Goal: Find specific page/section: Find specific page/section

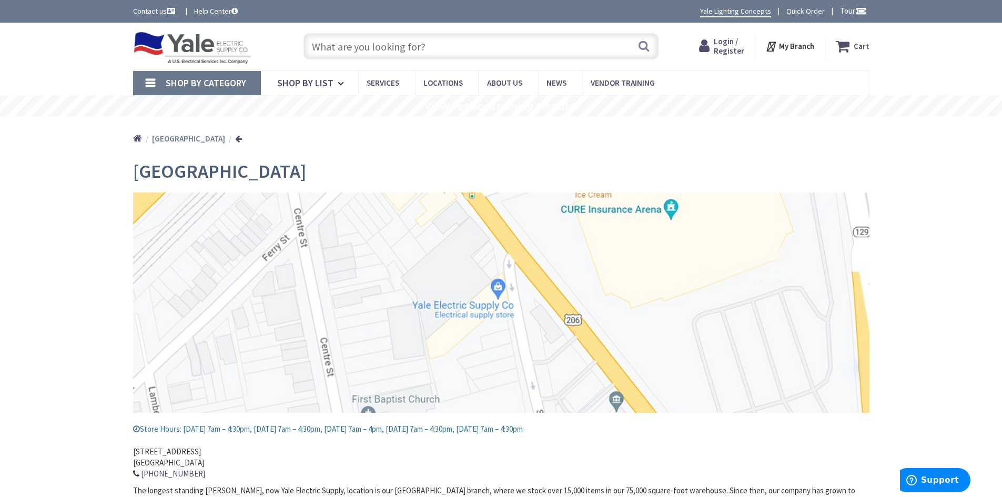
click at [364, 48] on input "text" at bounding box center [481, 46] width 355 height 26
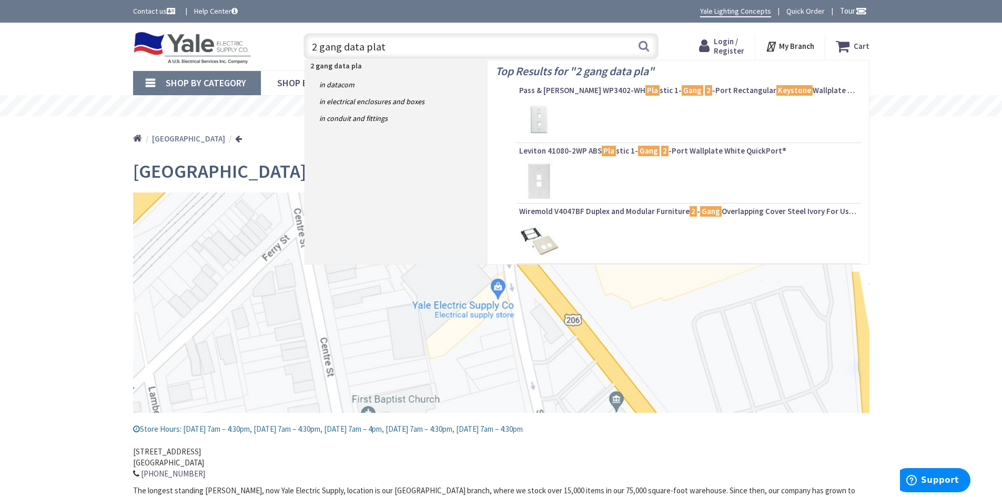
type input "2 gang data plate"
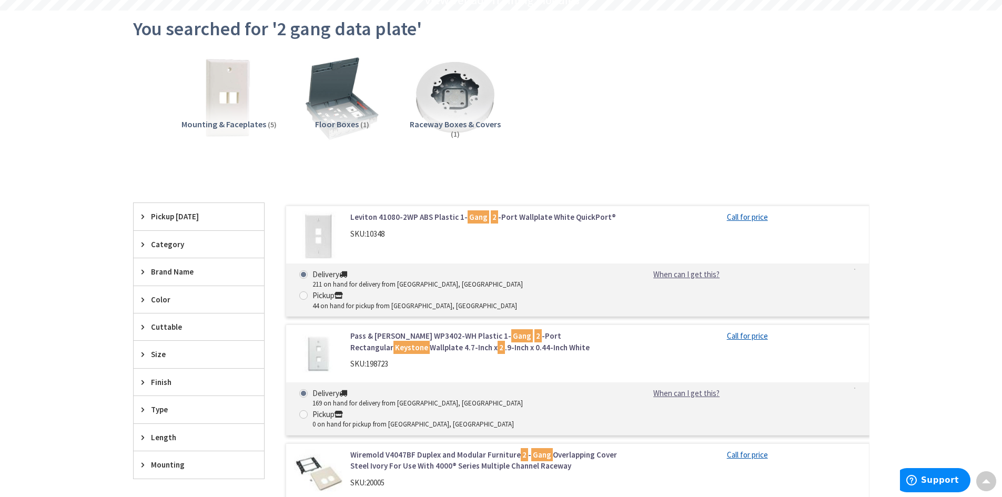
scroll to position [105, 0]
click at [235, 123] on span "Mounting & Faceplates" at bounding box center [224, 124] width 85 height 11
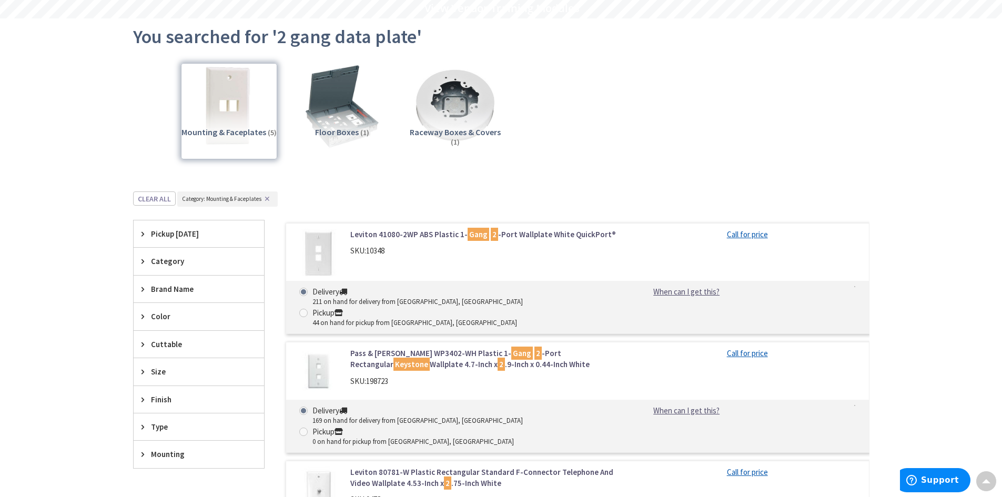
scroll to position [79, 0]
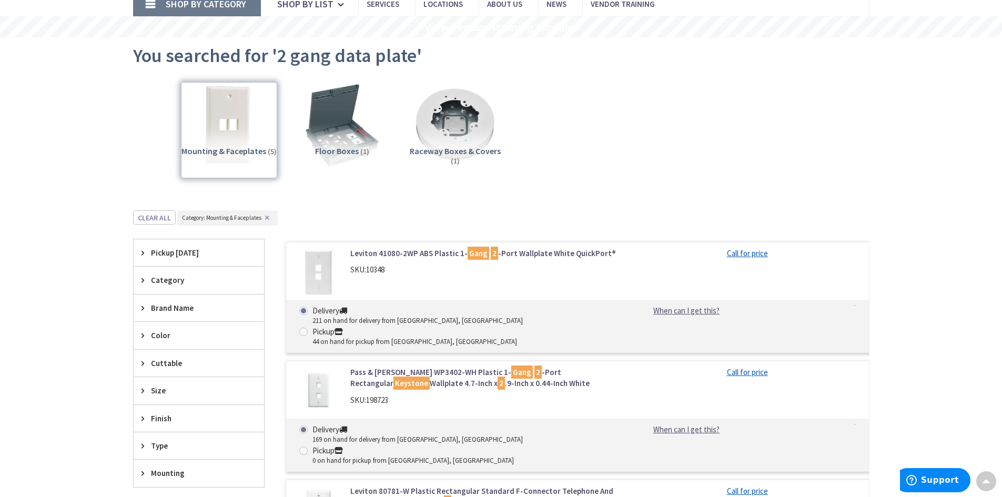
click at [140, 280] on div "Category" at bounding box center [199, 280] width 130 height 27
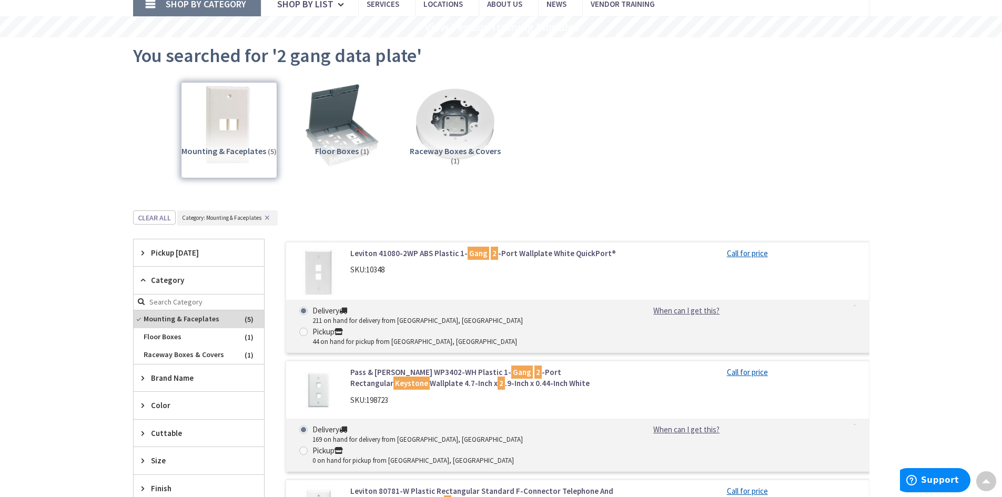
click at [146, 462] on icon at bounding box center [146, 461] width 8 height 8
click at [143, 460] on icon at bounding box center [146, 461] width 8 height 8
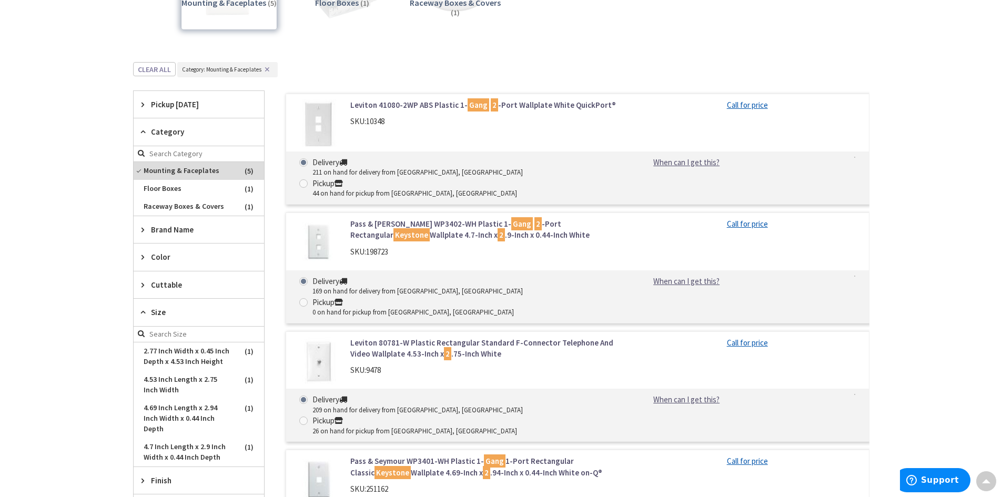
scroll to position [237, 0]
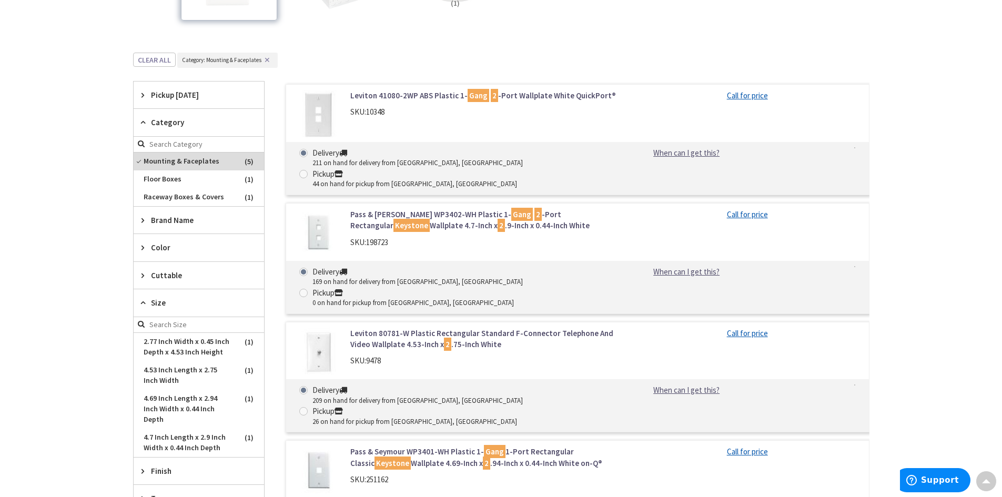
click at [103, 176] on div "Skip to Content Toggle Nav Search Cart My Cart Close" at bounding box center [501, 363] width 1002 height 1155
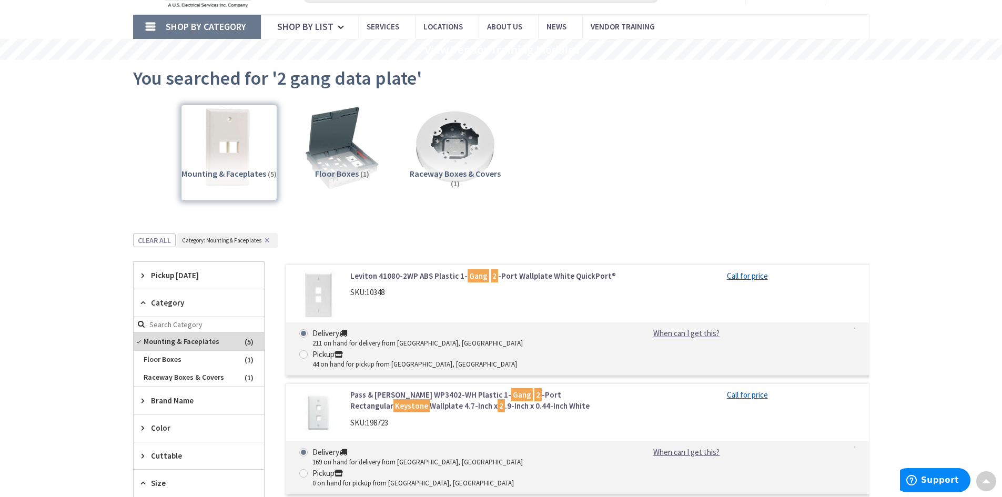
scroll to position [26, 0]
